Goal: Information Seeking & Learning: Learn about a topic

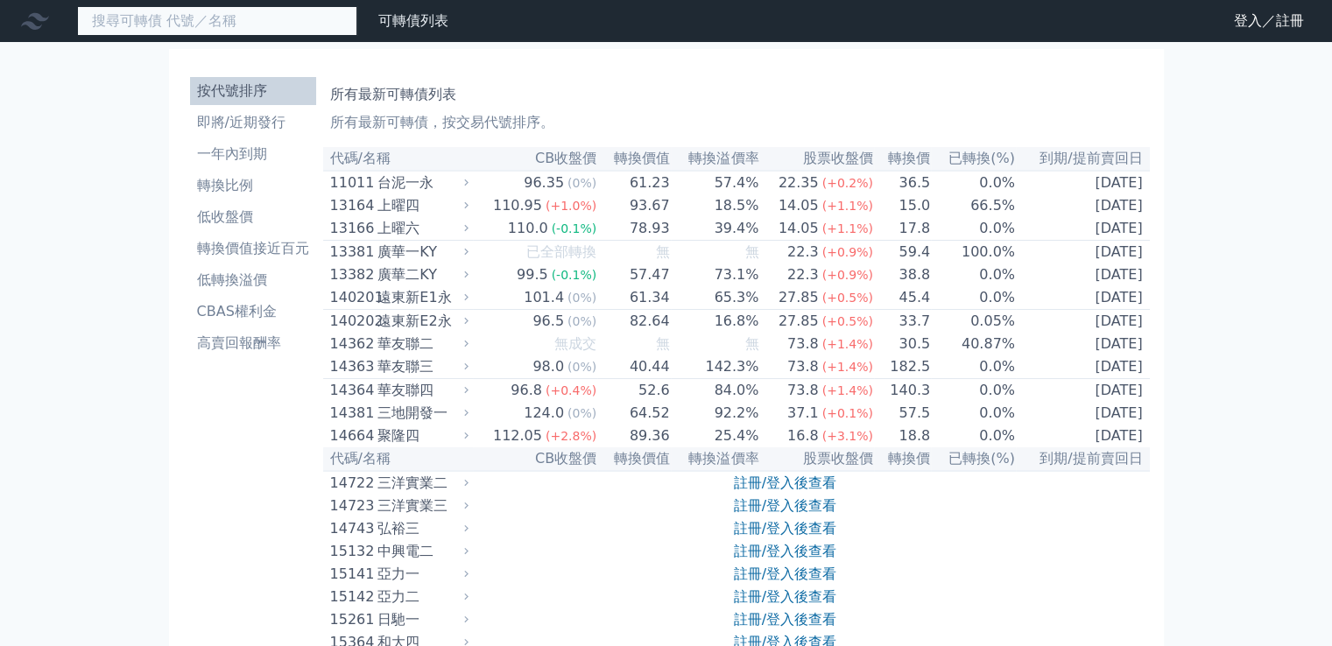
click at [282, 28] on input at bounding box center [217, 21] width 280 height 30
type input "M"
type input "ㄏ"
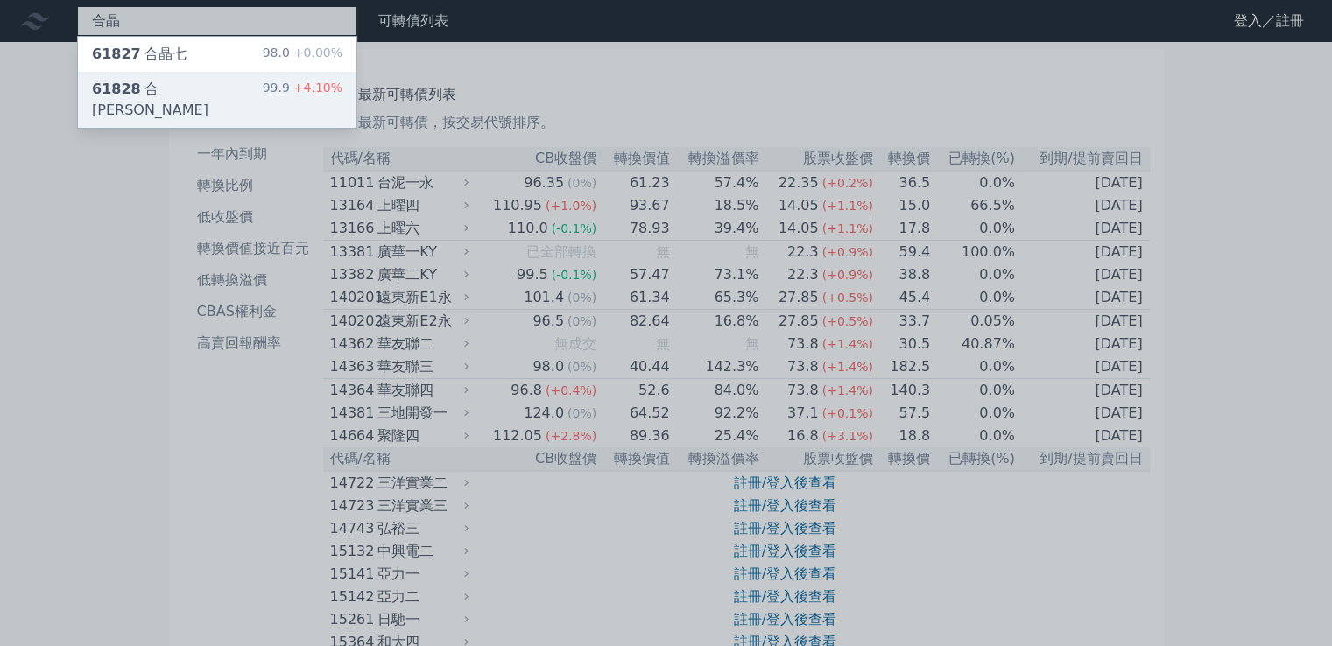
type input "合晶"
click at [259, 83] on div "61828 合晶八 99.9 +4.10%" at bounding box center [217, 100] width 278 height 56
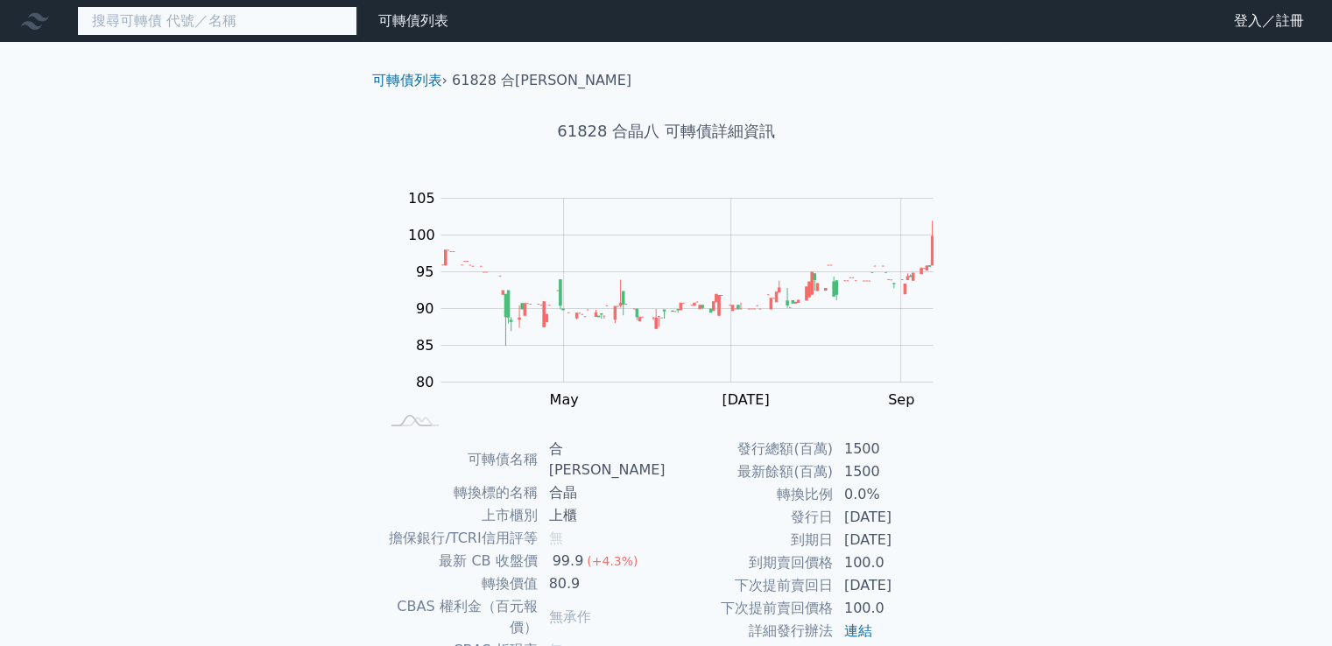
click at [226, 18] on input at bounding box center [217, 21] width 280 height 30
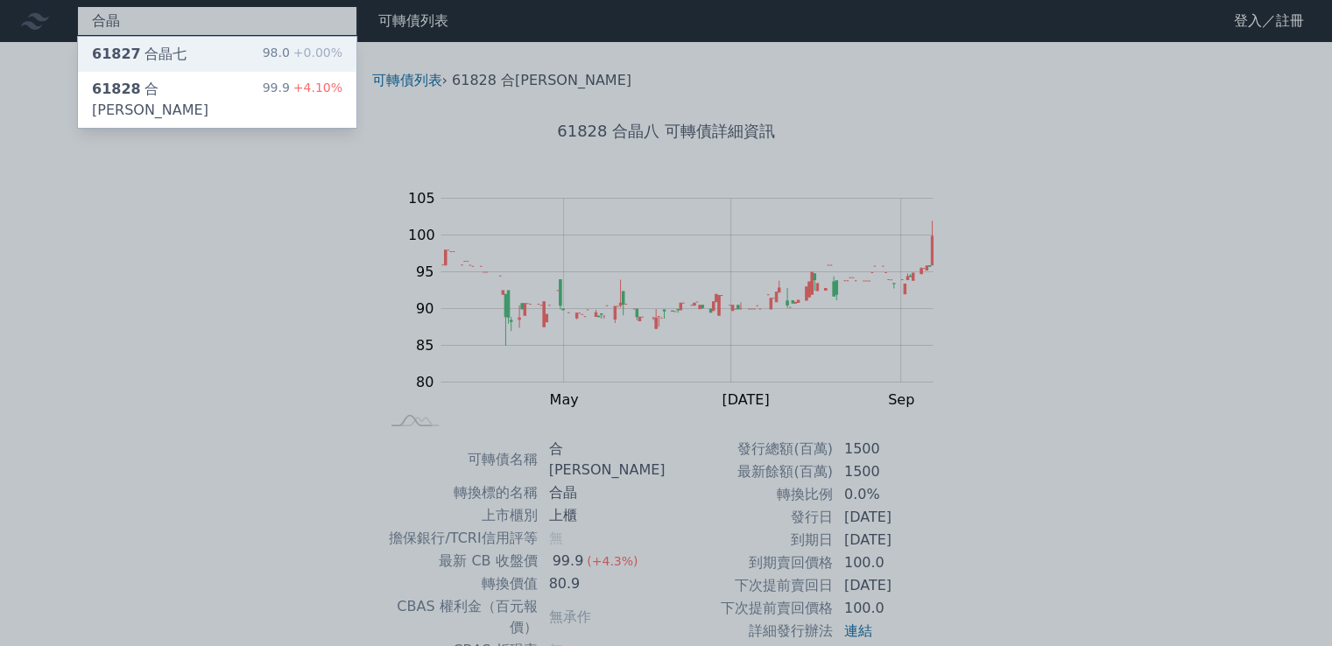
type input "合晶"
click at [252, 60] on div "61827 合晶七 98.0 +0.00%" at bounding box center [217, 54] width 278 height 35
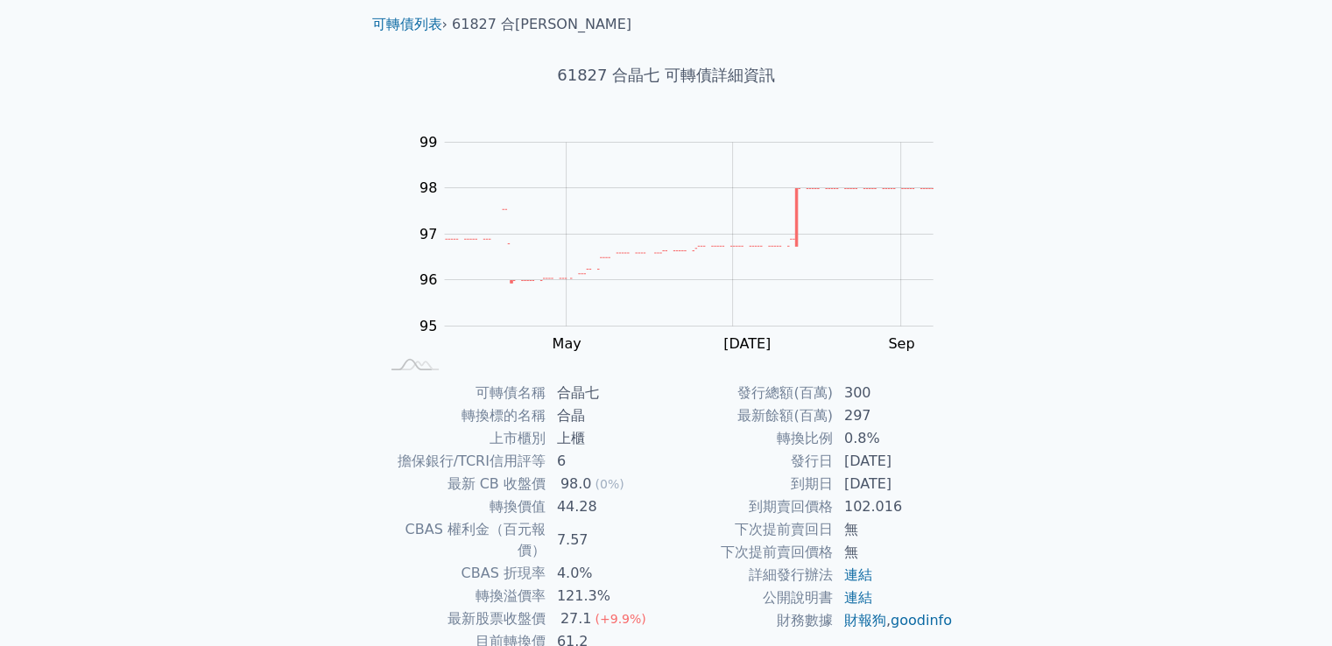
scroll to position [165, 0]
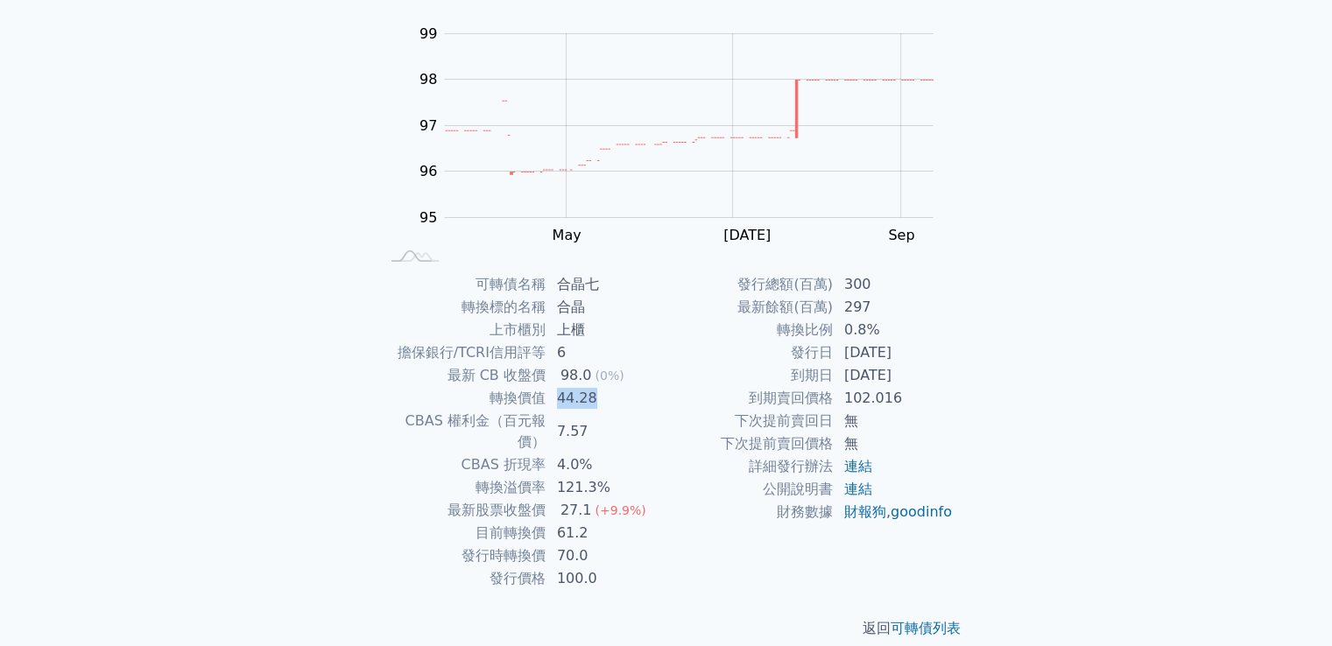
drag, startPoint x: 565, startPoint y: 396, endPoint x: 606, endPoint y: 395, distance: 41.2
click at [606, 395] on td "44.28" at bounding box center [606, 398] width 120 height 23
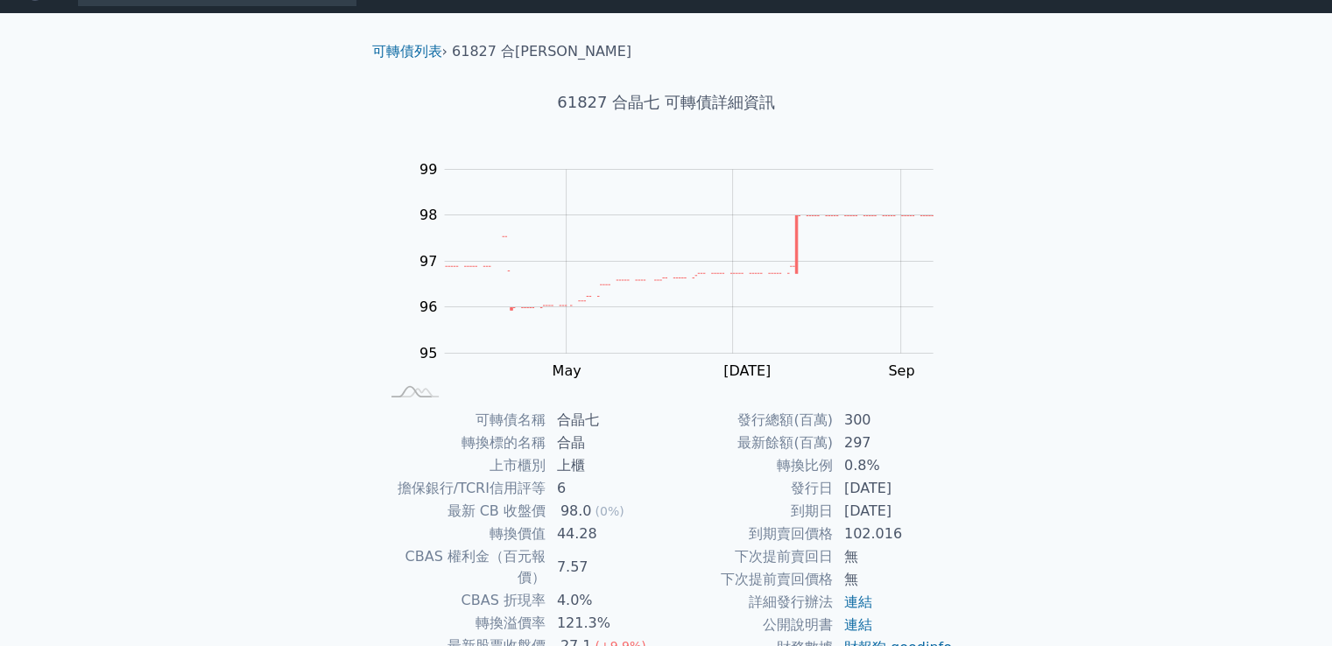
scroll to position [0, 0]
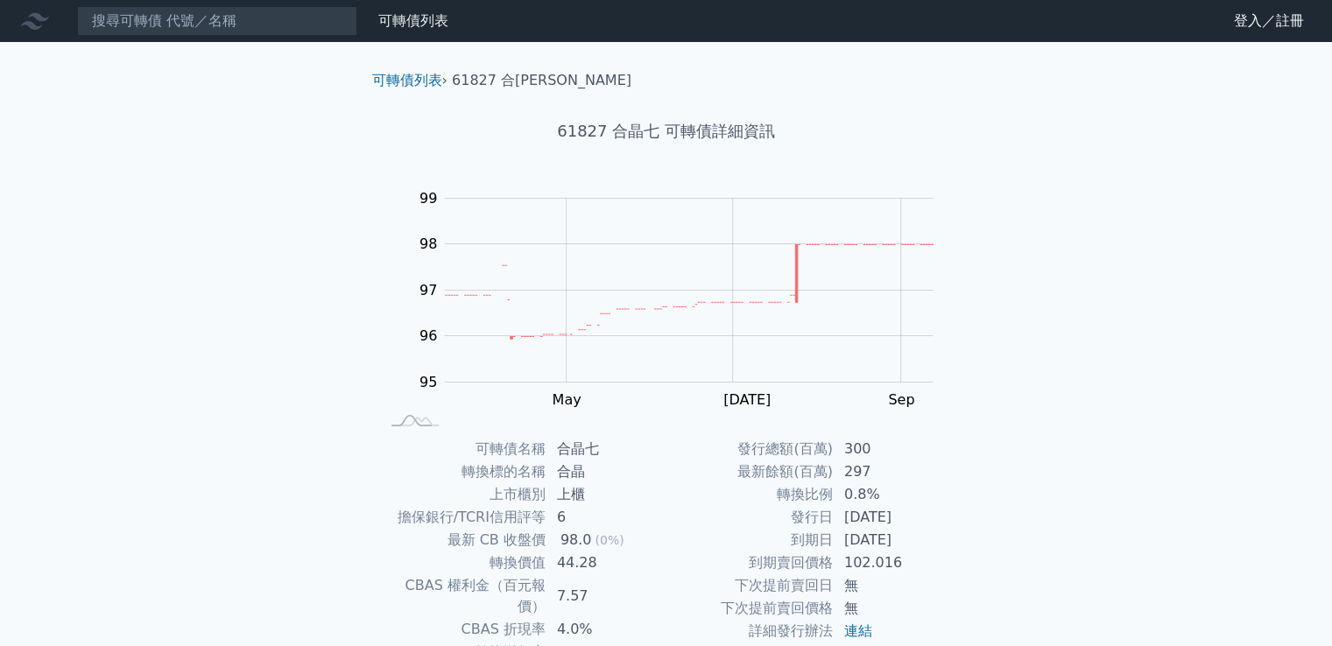
drag, startPoint x: 606, startPoint y: 465, endPoint x: 574, endPoint y: 400, distance: 72.4
click at [251, 28] on input at bounding box center [217, 21] width 280 height 30
